Goal: Task Accomplishment & Management: Use online tool/utility

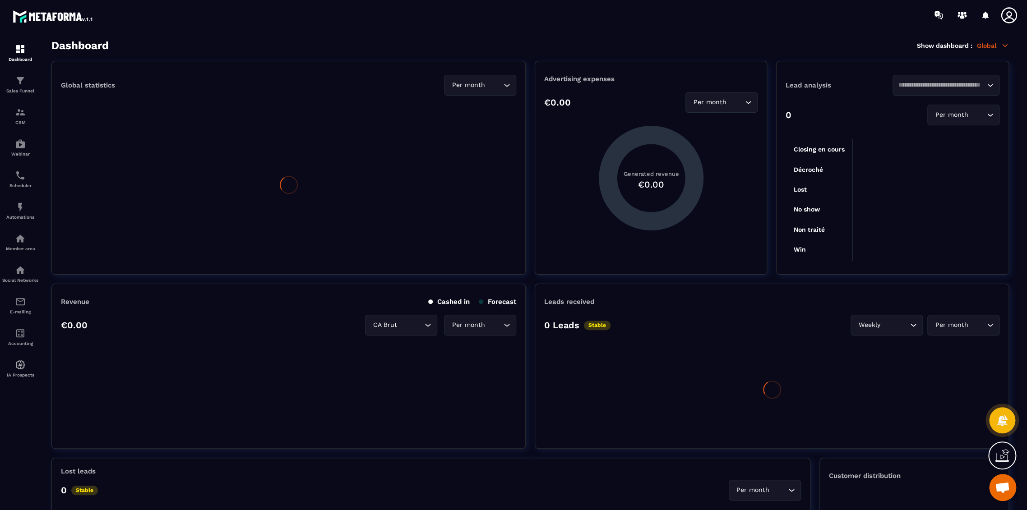
click at [1007, 16] on icon at bounding box center [1009, 15] width 18 height 18
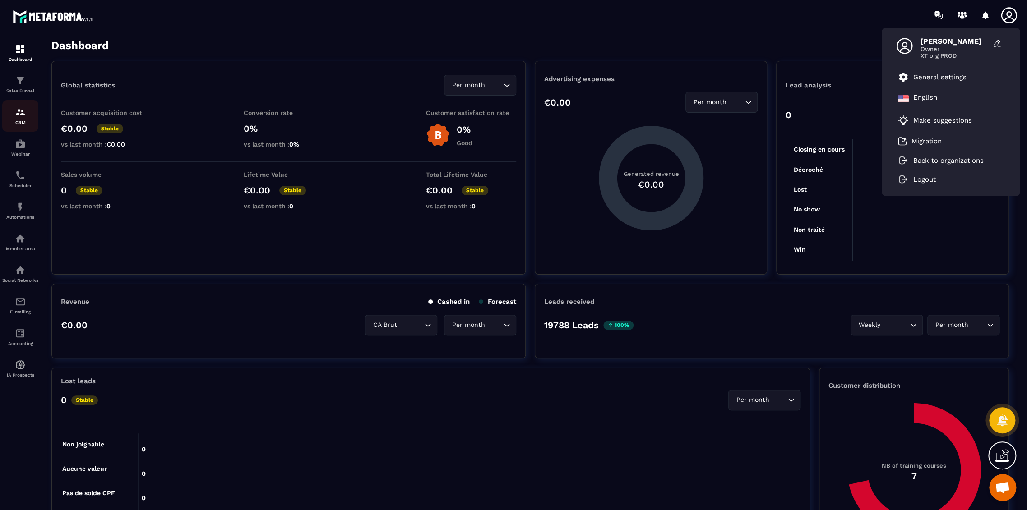
click at [30, 117] on div "CRM" at bounding box center [20, 116] width 36 height 18
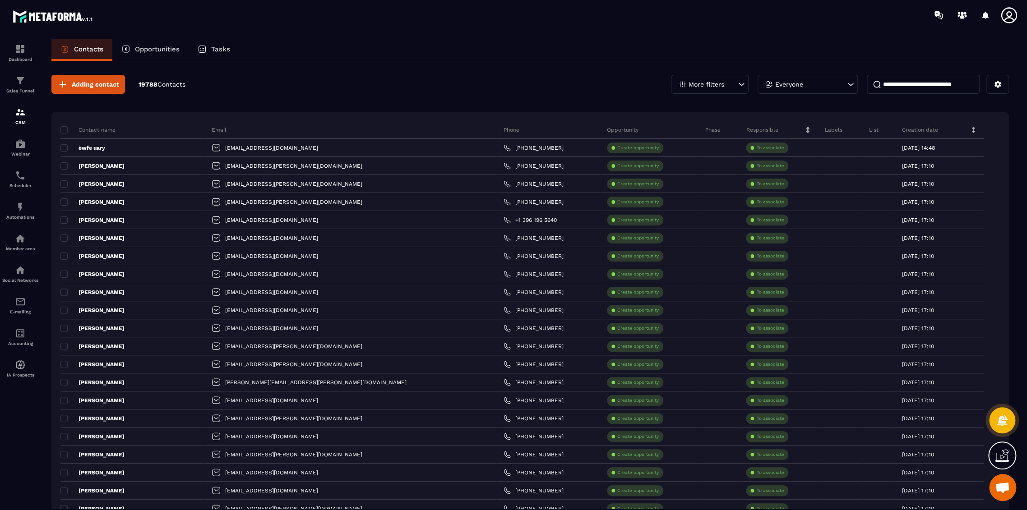
click at [995, 84] on icon at bounding box center [998, 84] width 7 height 7
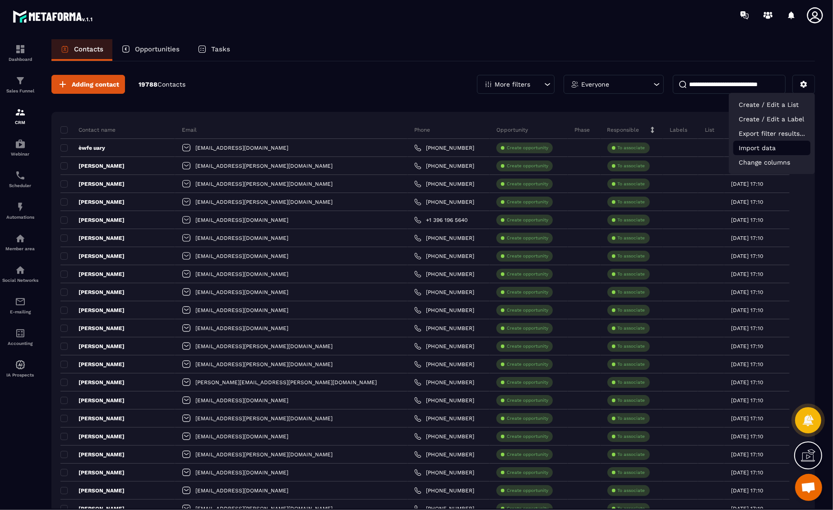
click at [783, 145] on p "Import data" at bounding box center [771, 148] width 77 height 14
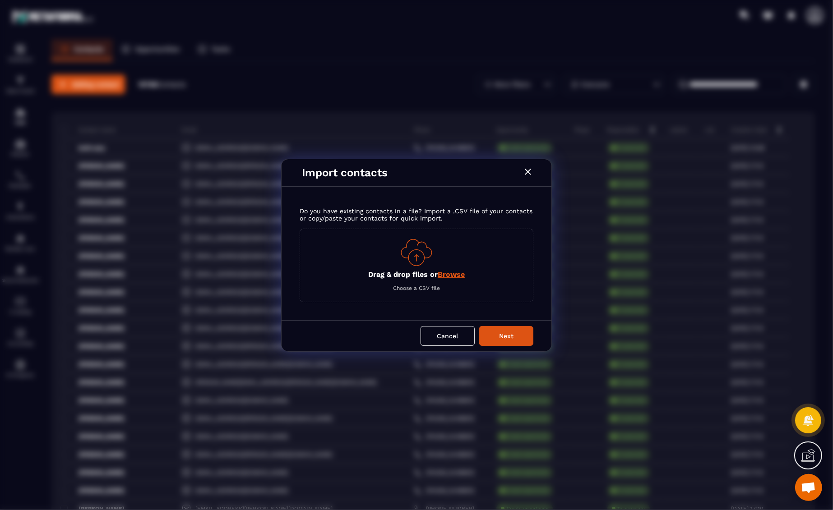
click at [457, 278] on span "Browse" at bounding box center [451, 274] width 27 height 9
click at [0, 0] on input "Drag & drop files or Browse" at bounding box center [0, 0] width 0 height 0
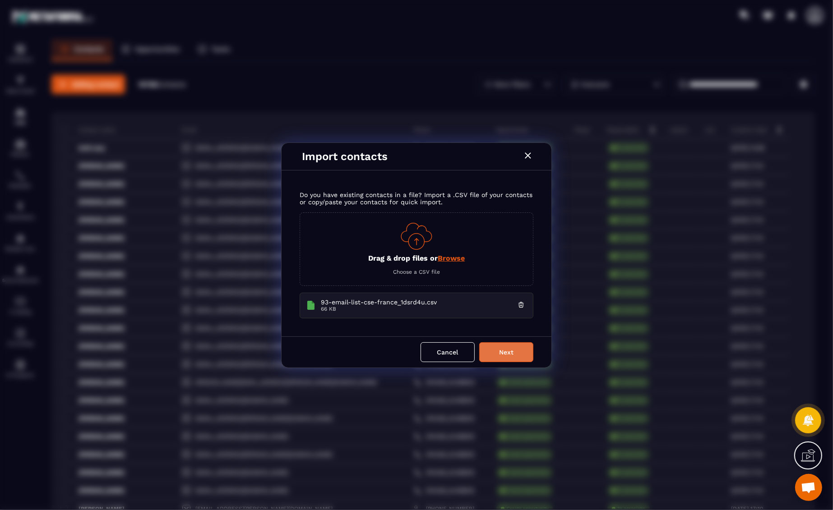
click at [521, 354] on button "Next" at bounding box center [506, 353] width 54 height 20
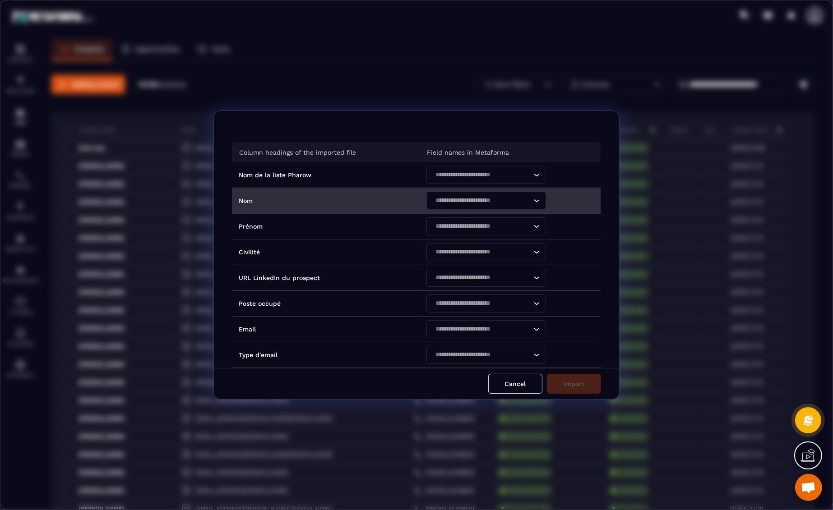
click at [455, 208] on div "Search for option" at bounding box center [481, 201] width 101 height 18
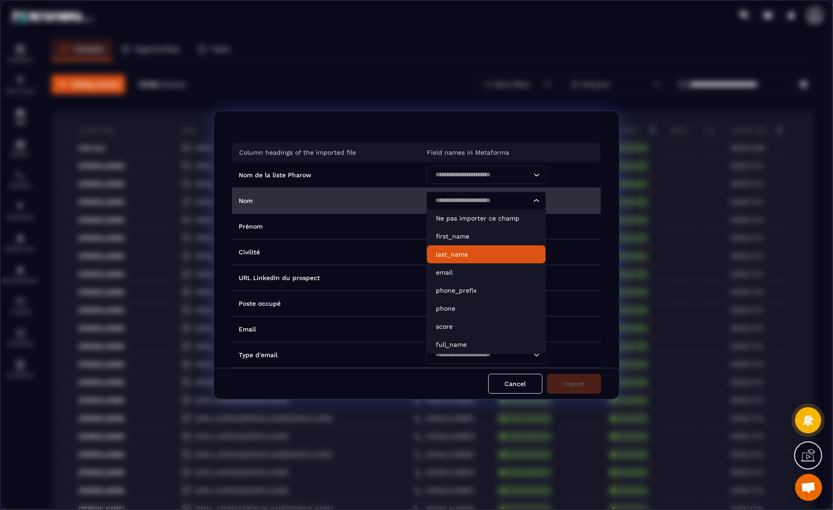
click at [448, 254] on p "last_name" at bounding box center [486, 254] width 101 height 9
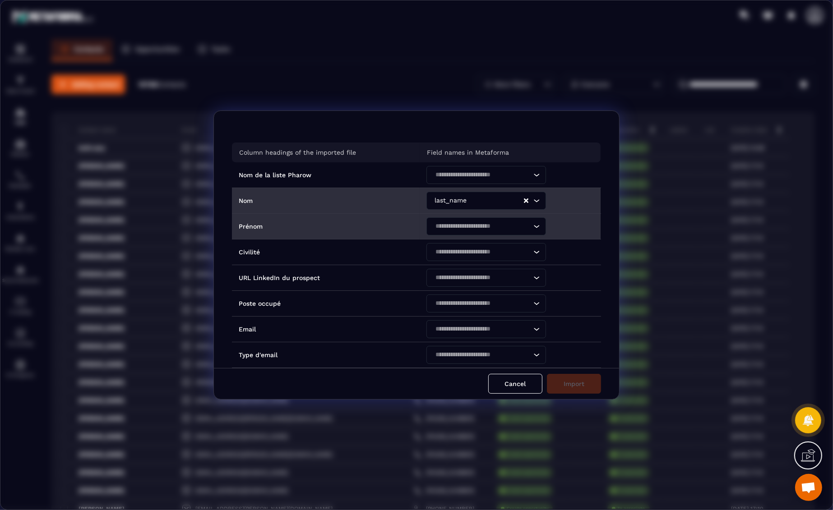
click at [448, 223] on input "Search for option" at bounding box center [481, 227] width 99 height 10
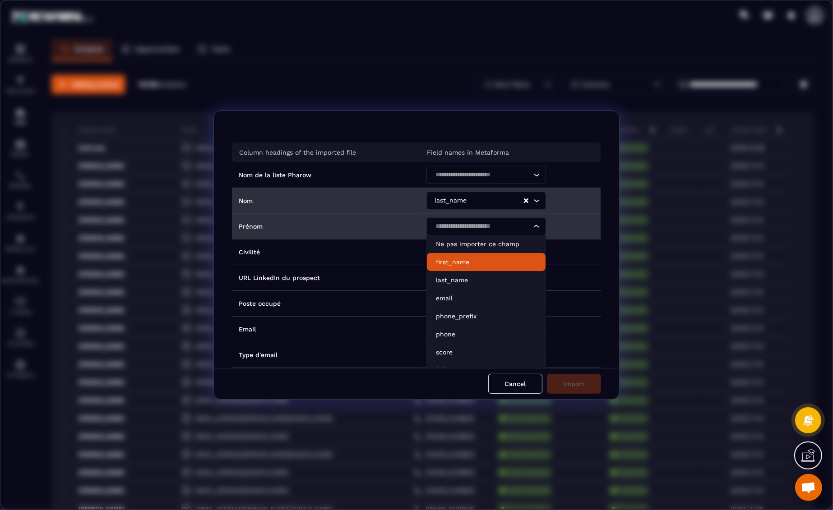
click at [447, 261] on p "first_name" at bounding box center [486, 262] width 101 height 9
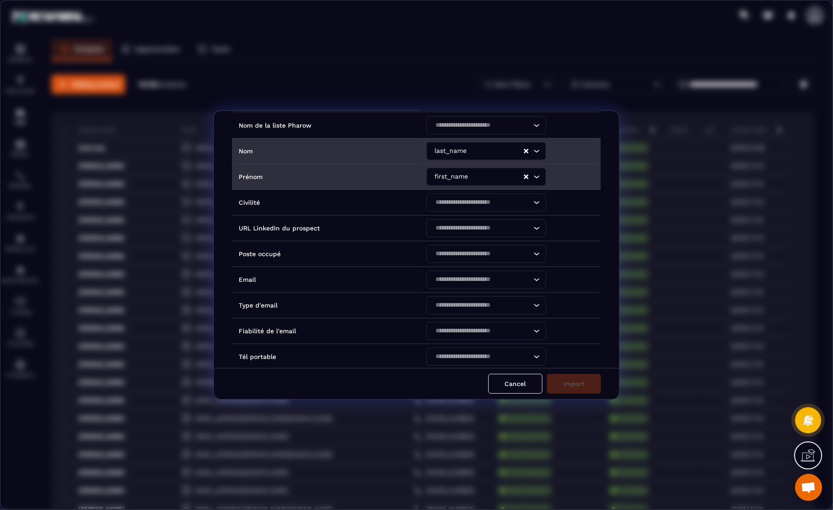
scroll to position [50, 0]
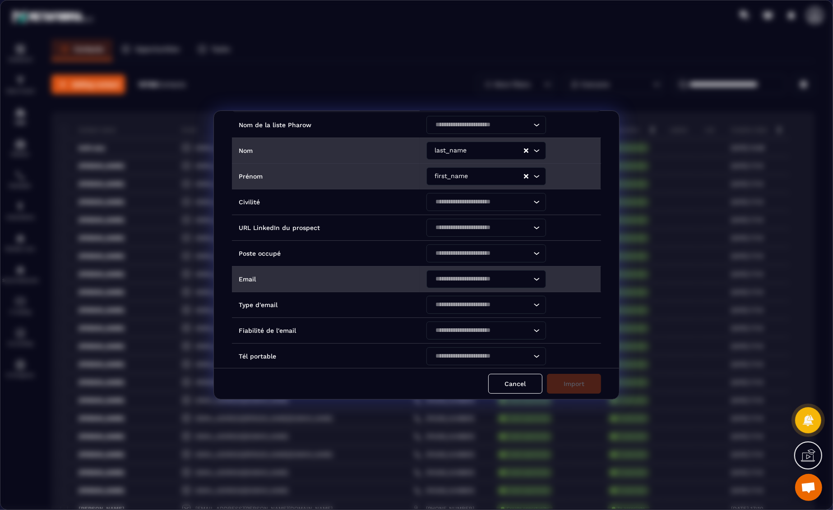
click at [440, 283] on input "Search for option" at bounding box center [481, 279] width 99 height 10
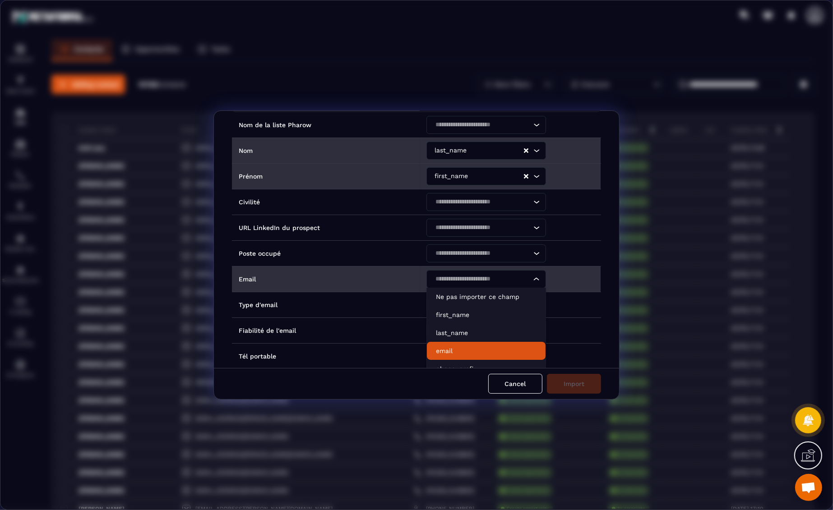
click at [444, 354] on p "email" at bounding box center [486, 351] width 101 height 9
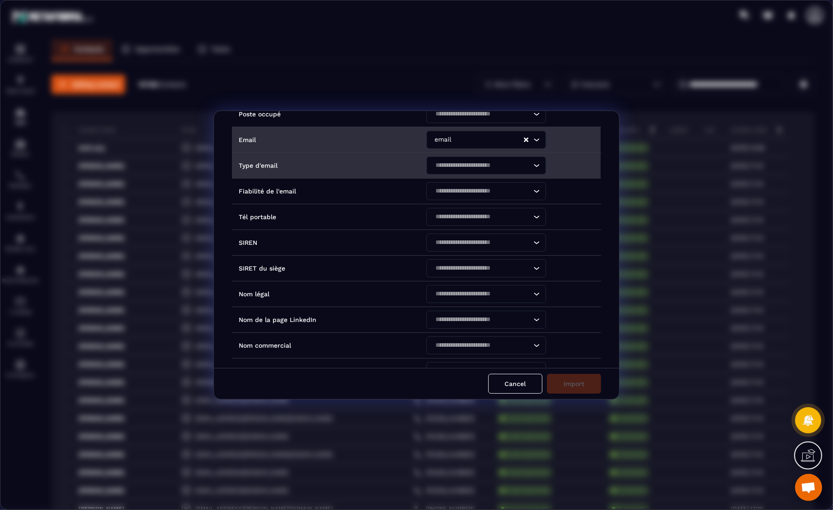
scroll to position [200, 0]
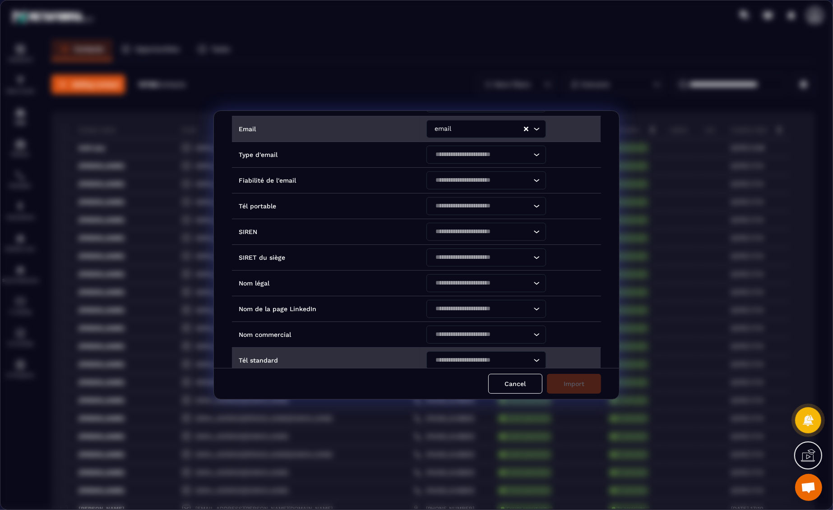
click at [456, 354] on div "Search for option" at bounding box center [481, 361] width 101 height 18
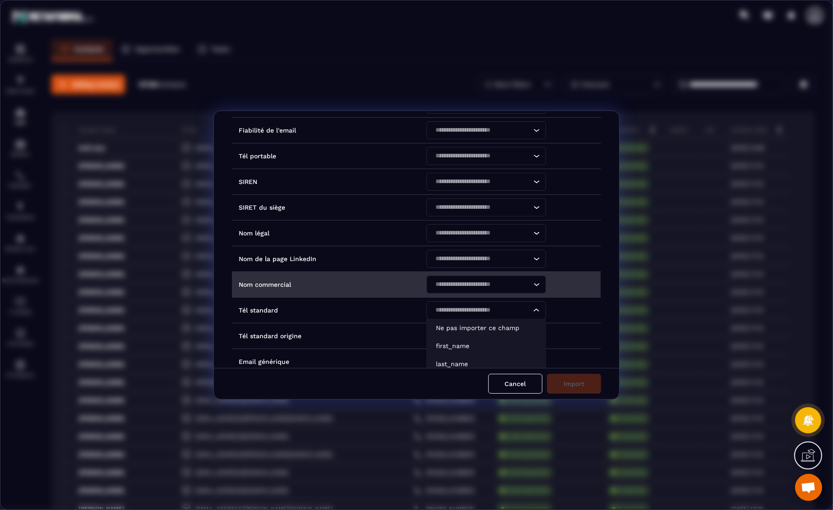
scroll to position [301, 0]
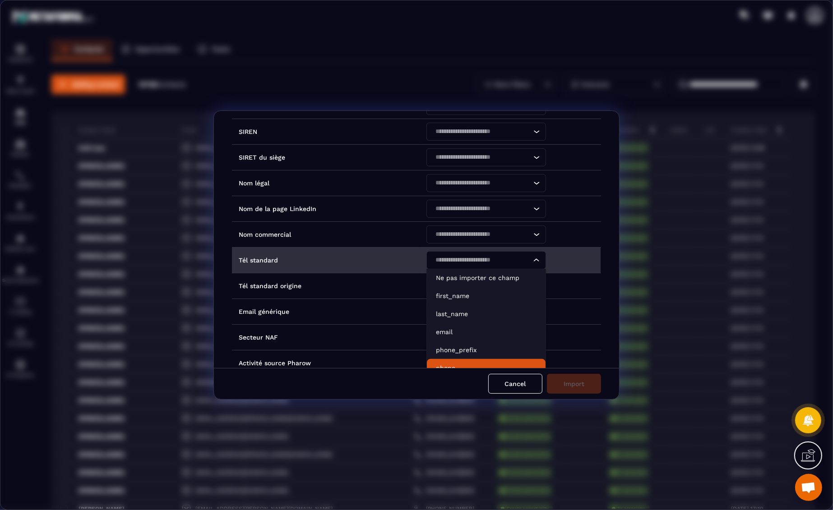
click at [455, 364] on p "phone" at bounding box center [486, 368] width 101 height 9
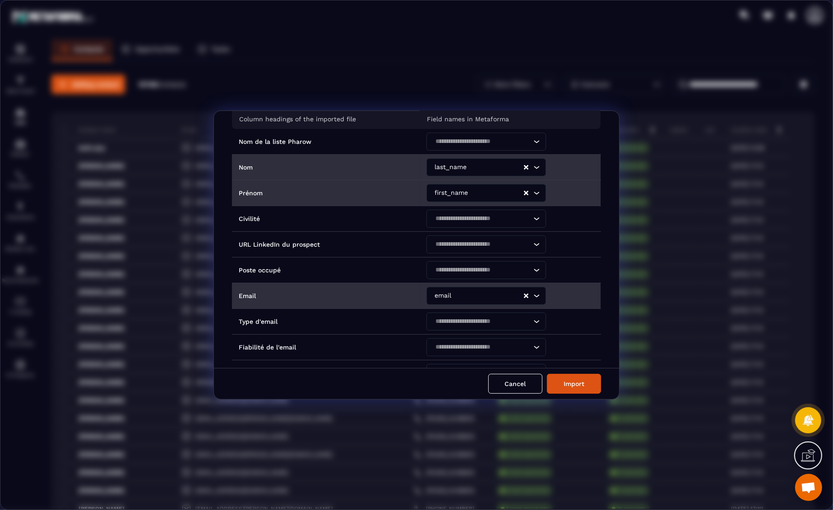
scroll to position [0, 0]
